Goal: Information Seeking & Learning: Check status

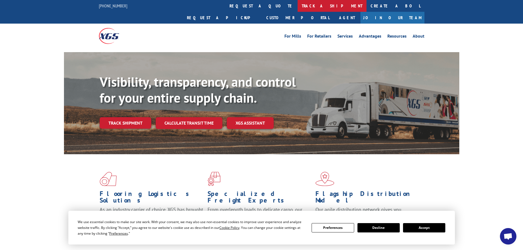
click at [297, 4] on link "track a shipment" at bounding box center [331, 6] width 69 height 12
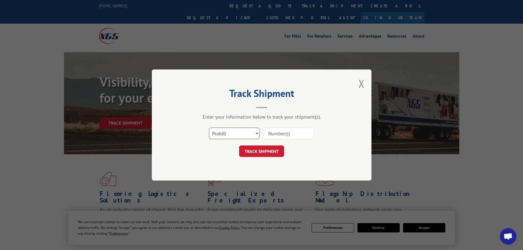
click at [259, 133] on select "Select category... Probill BOL PO" at bounding box center [234, 134] width 50 height 12
select select "bol"
click at [209, 128] on select "Select category... Probill BOL PO" at bounding box center [234, 134] width 50 height 12
click at [278, 135] on input at bounding box center [288, 134] width 50 height 12
paste input "5603969"
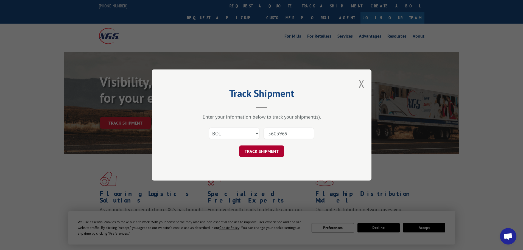
type input "5603969"
click at [264, 153] on button "TRACK SHIPMENT" at bounding box center [261, 151] width 45 height 12
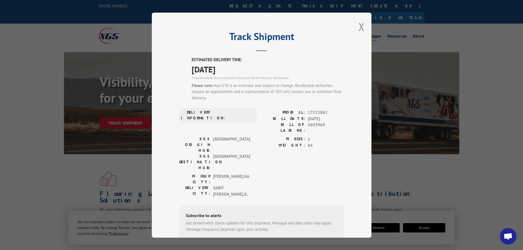
drag, startPoint x: 356, startPoint y: 27, endPoint x: 359, endPoint y: 26, distance: 2.9
click at [359, 26] on button "Close modal" at bounding box center [361, 26] width 6 height 15
